Goal: Find specific page/section: Find specific page/section

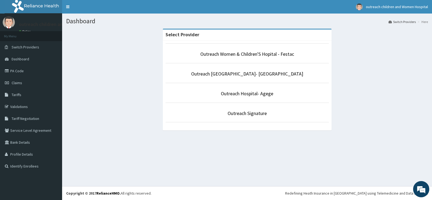
click at [223, 108] on li "Outreach Signature" at bounding box center [246, 112] width 163 height 20
click at [223, 113] on p "Outreach Signature" at bounding box center [246, 113] width 163 height 7
click at [40, 165] on link "Identify Enrollees" at bounding box center [31, 166] width 62 height 12
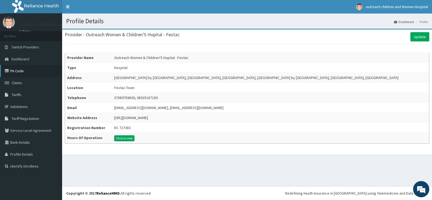
click at [22, 69] on link "PA Code" at bounding box center [31, 71] width 62 height 12
click at [51, 66] on link "PA Code" at bounding box center [31, 71] width 62 height 12
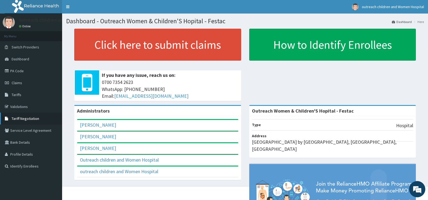
click at [23, 119] on span "Tariff Negotiation" at bounding box center [26, 118] width 28 height 5
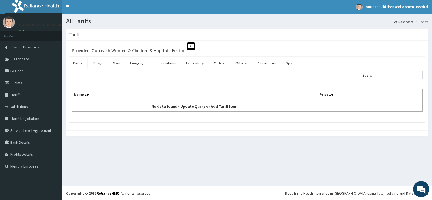
click at [94, 64] on link "Drugs" at bounding box center [98, 62] width 18 height 11
